Goal: Task Accomplishment & Management: Manage account settings

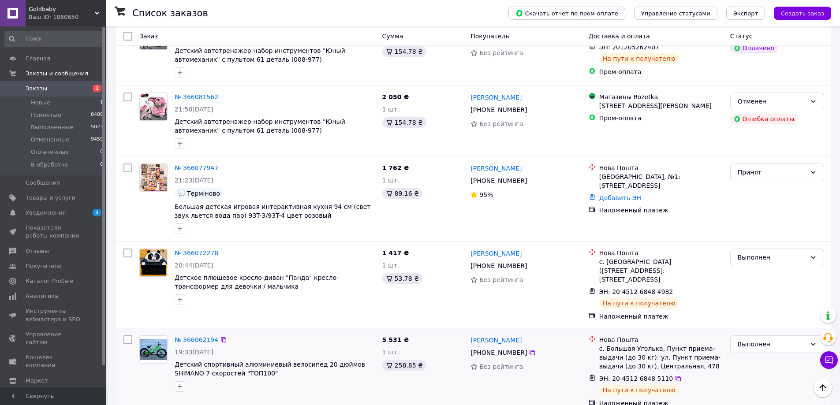
scroll to position [1354, 0]
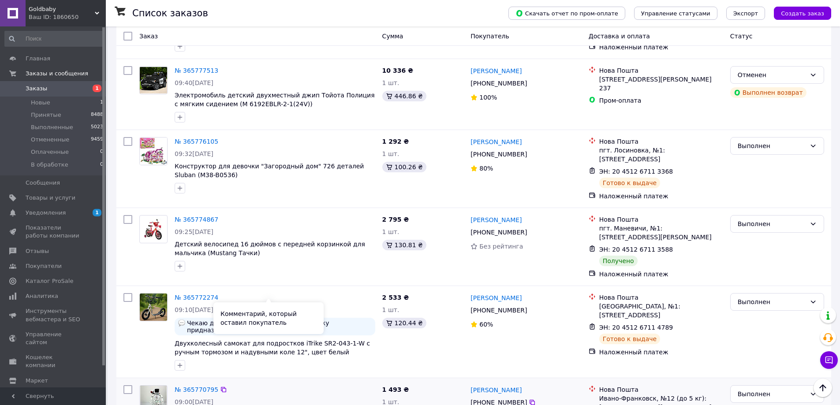
scroll to position [1268, 0]
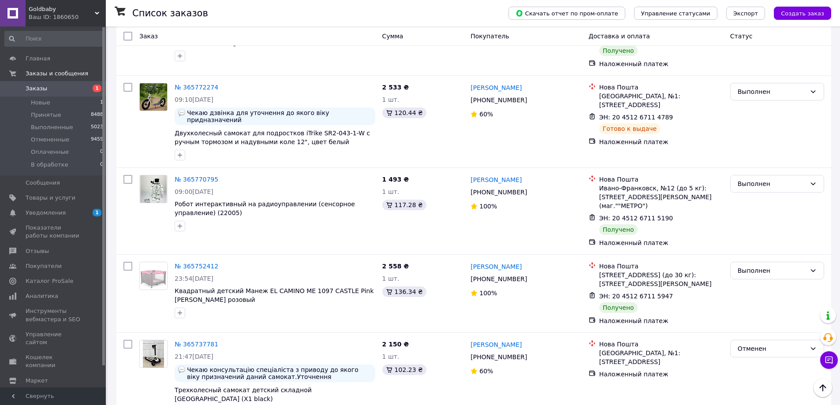
click at [41, 92] on span "Заказы" at bounding box center [37, 89] width 22 height 8
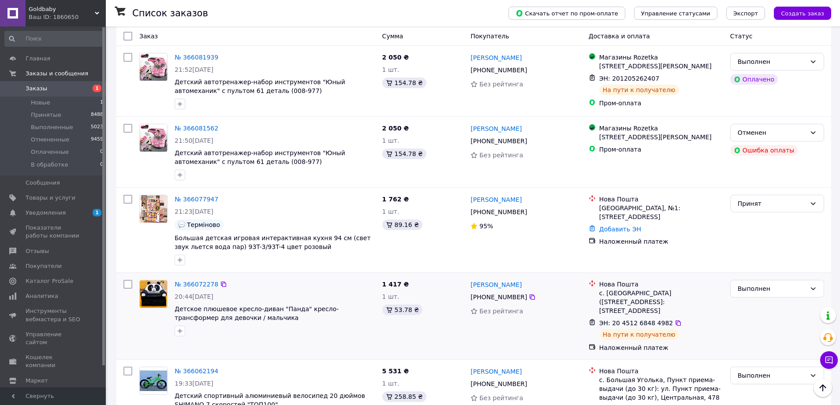
scroll to position [1354, 0]
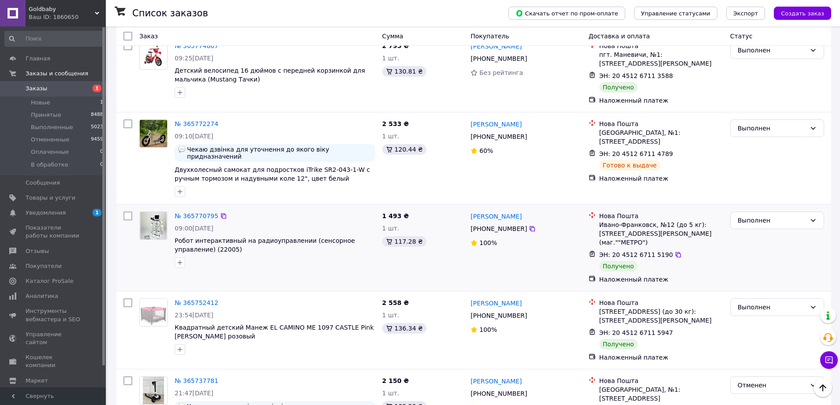
scroll to position [1268, 0]
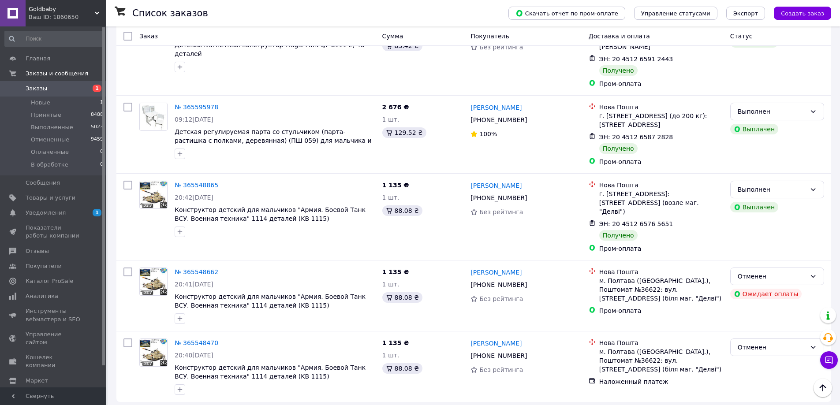
scroll to position [1255, 0]
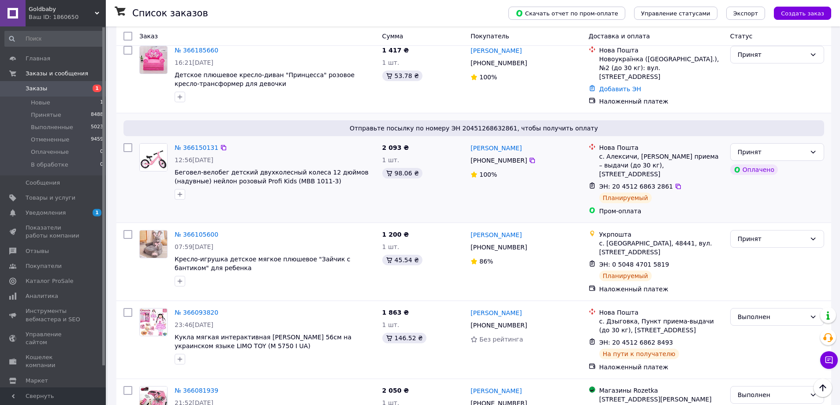
scroll to position [1102, 0]
